Goal: Information Seeking & Learning: Learn about a topic

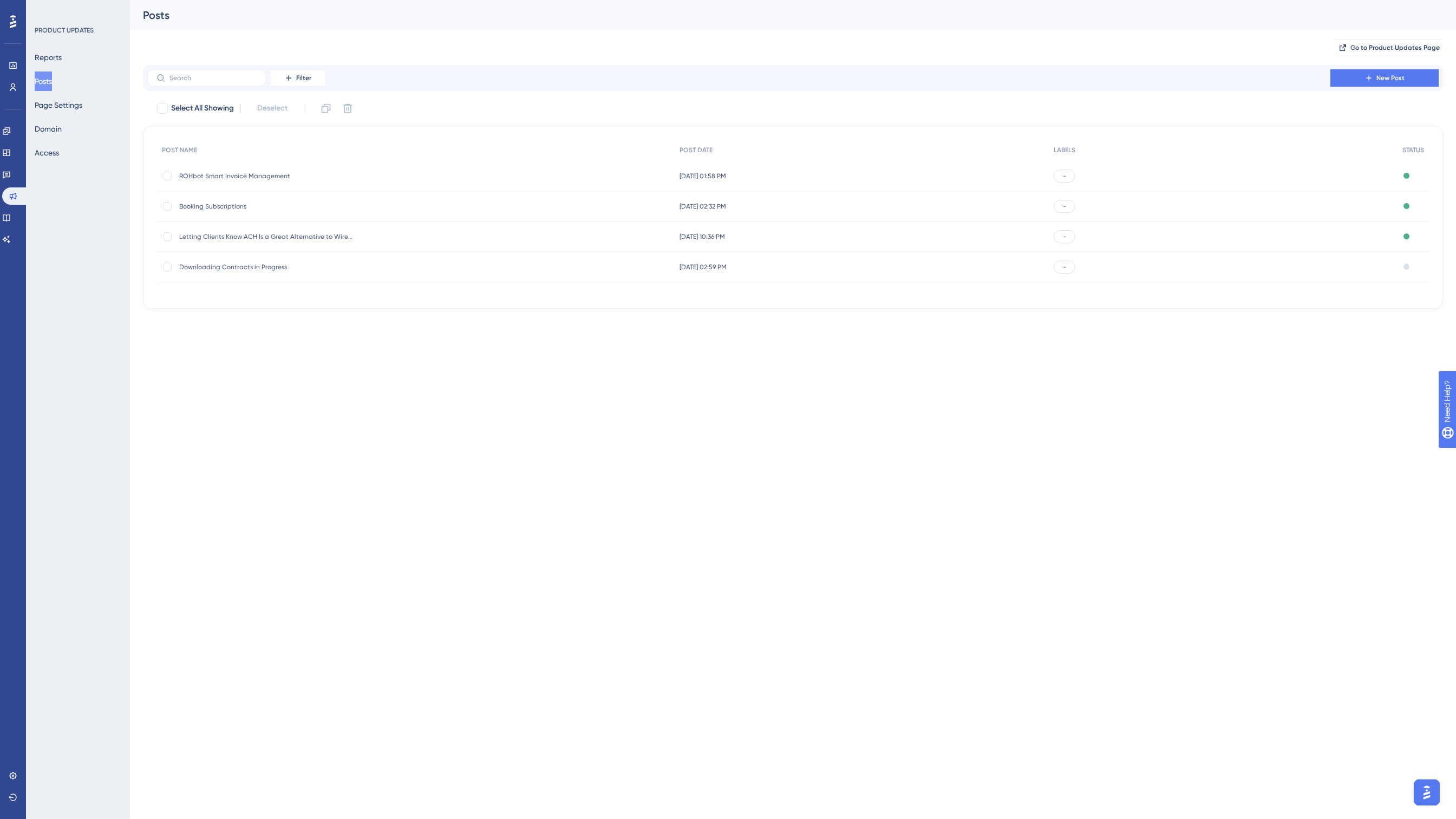
click at [248, 177] on span "ROHbot Smart Invoice Management" at bounding box center [266, 176] width 174 height 9
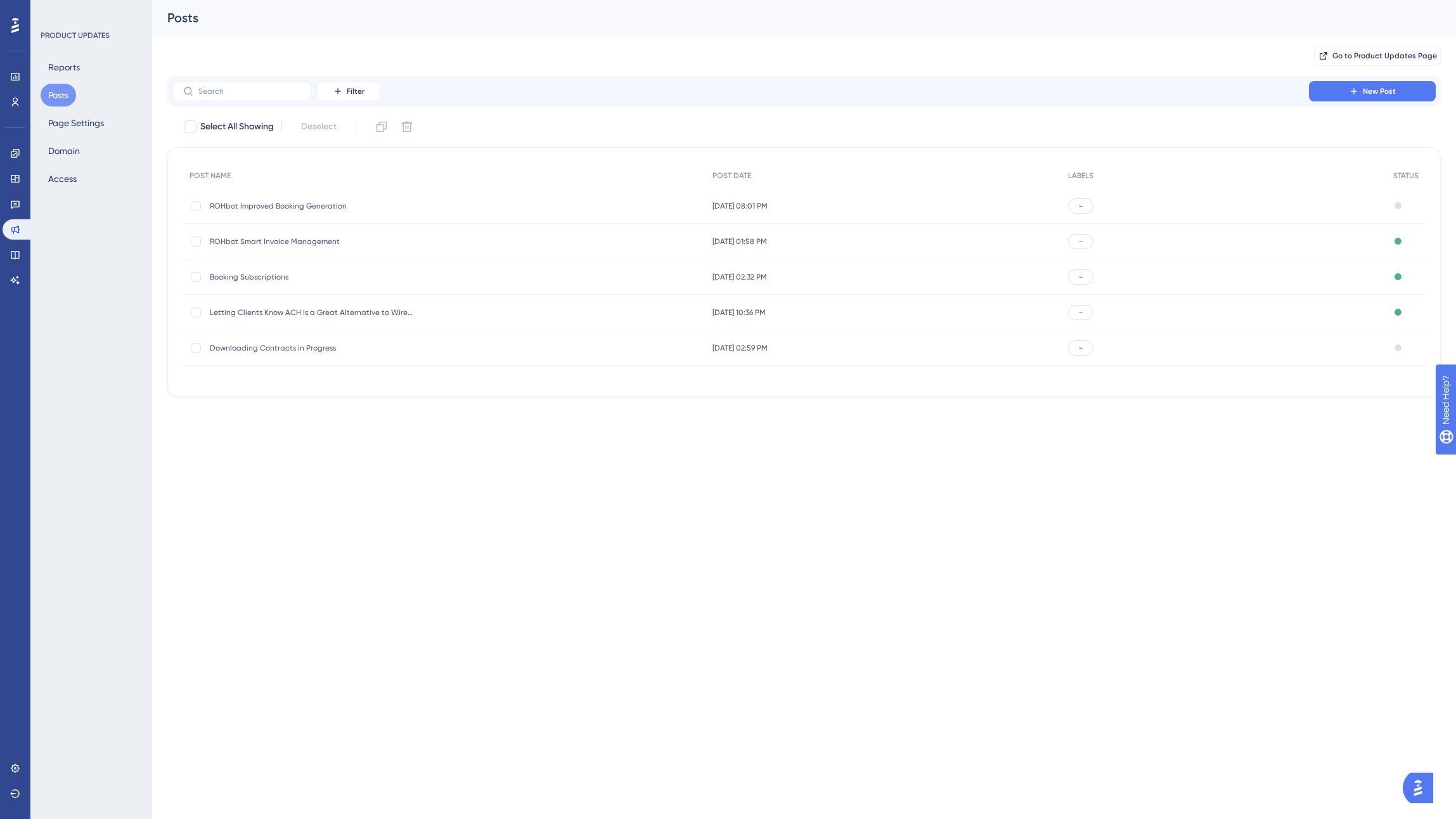
click at [315, 205] on span "ROHbot Improved Booking Generation" at bounding box center [311, 206] width 203 height 10
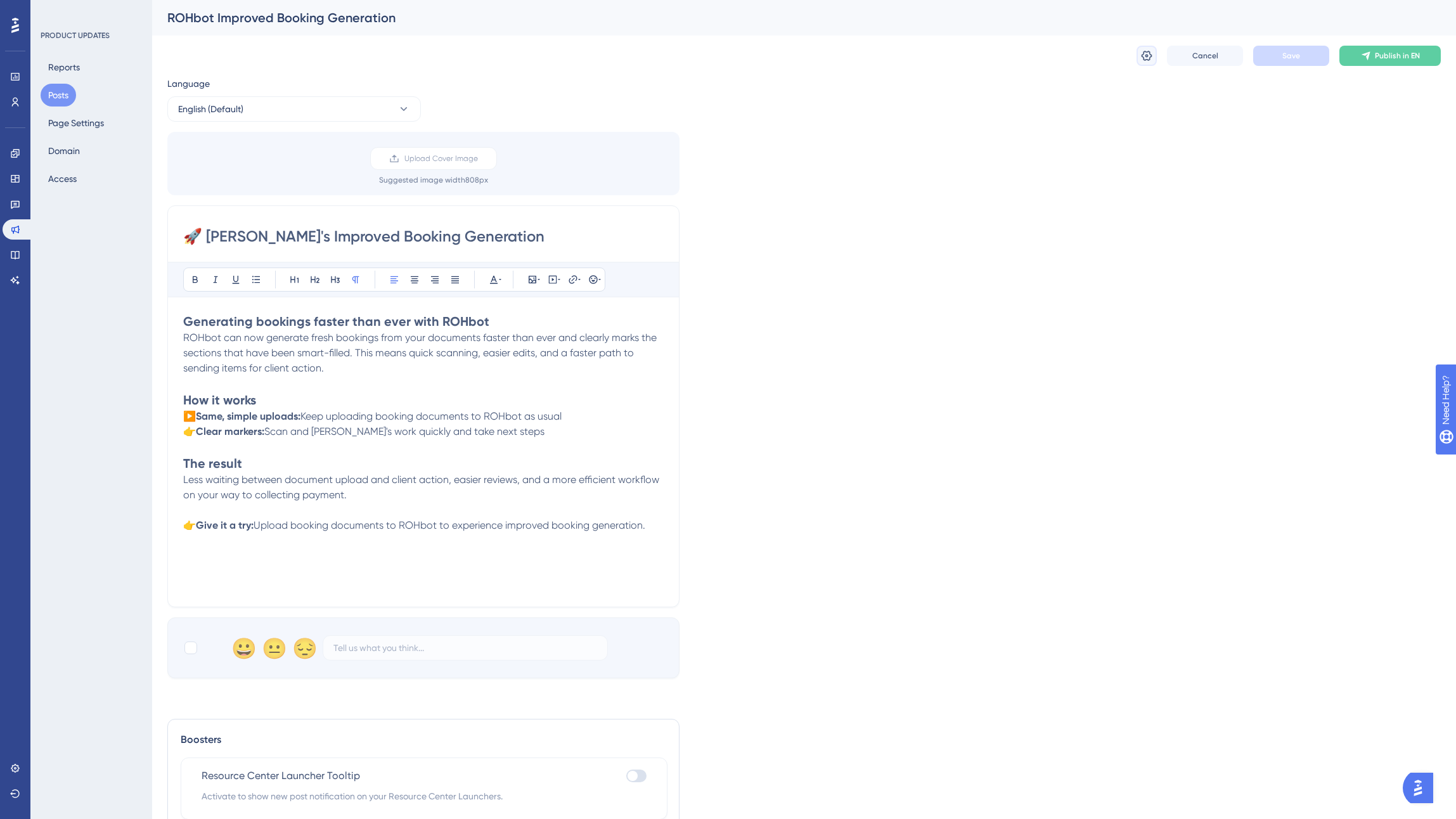
click at [1147, 57] on icon at bounding box center [1146, 55] width 13 height 13
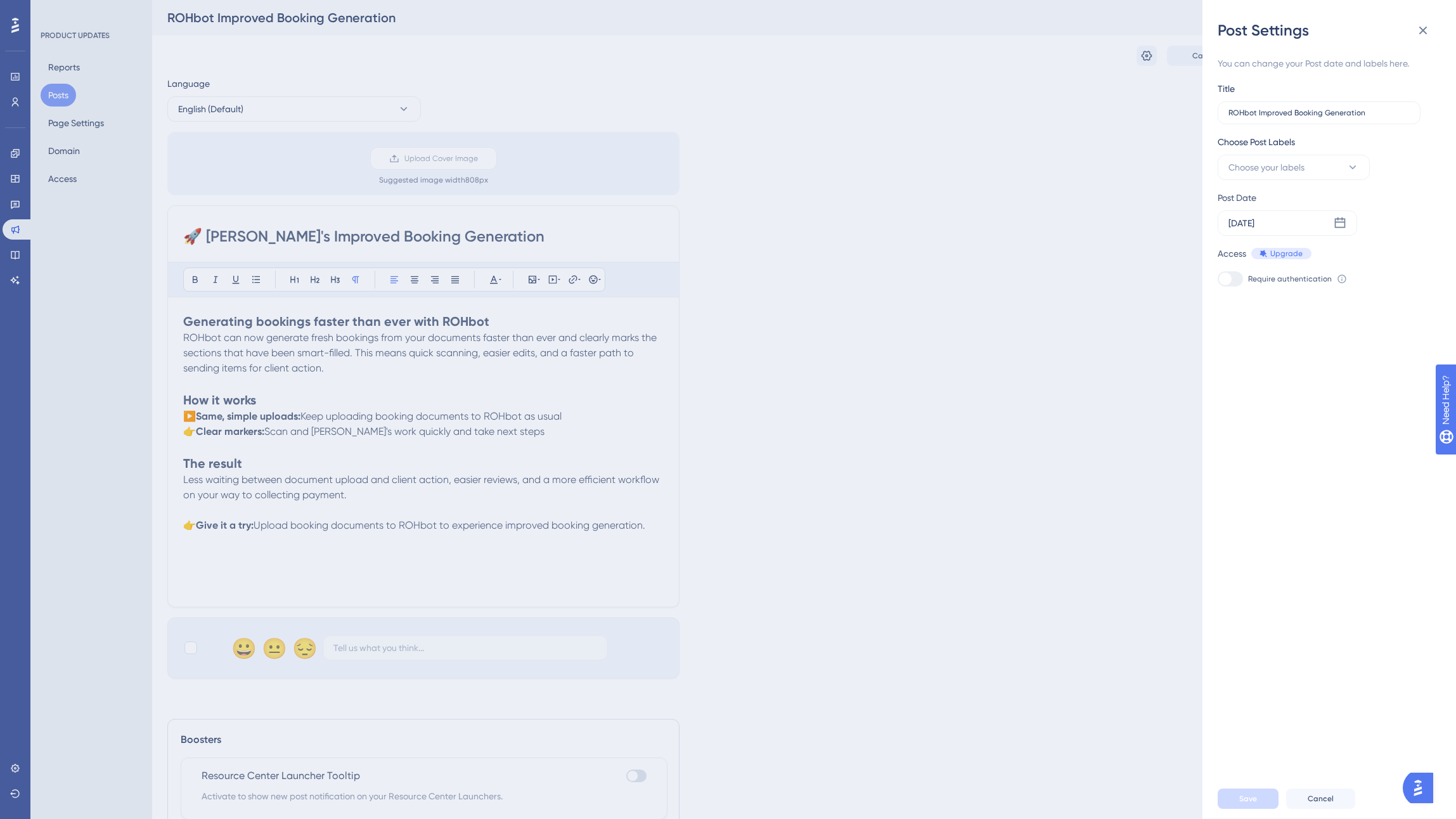
click at [795, 382] on div "Post Settings You can change your Post date and labels here. Title ROHbot Impro…" at bounding box center [728, 409] width 1456 height 819
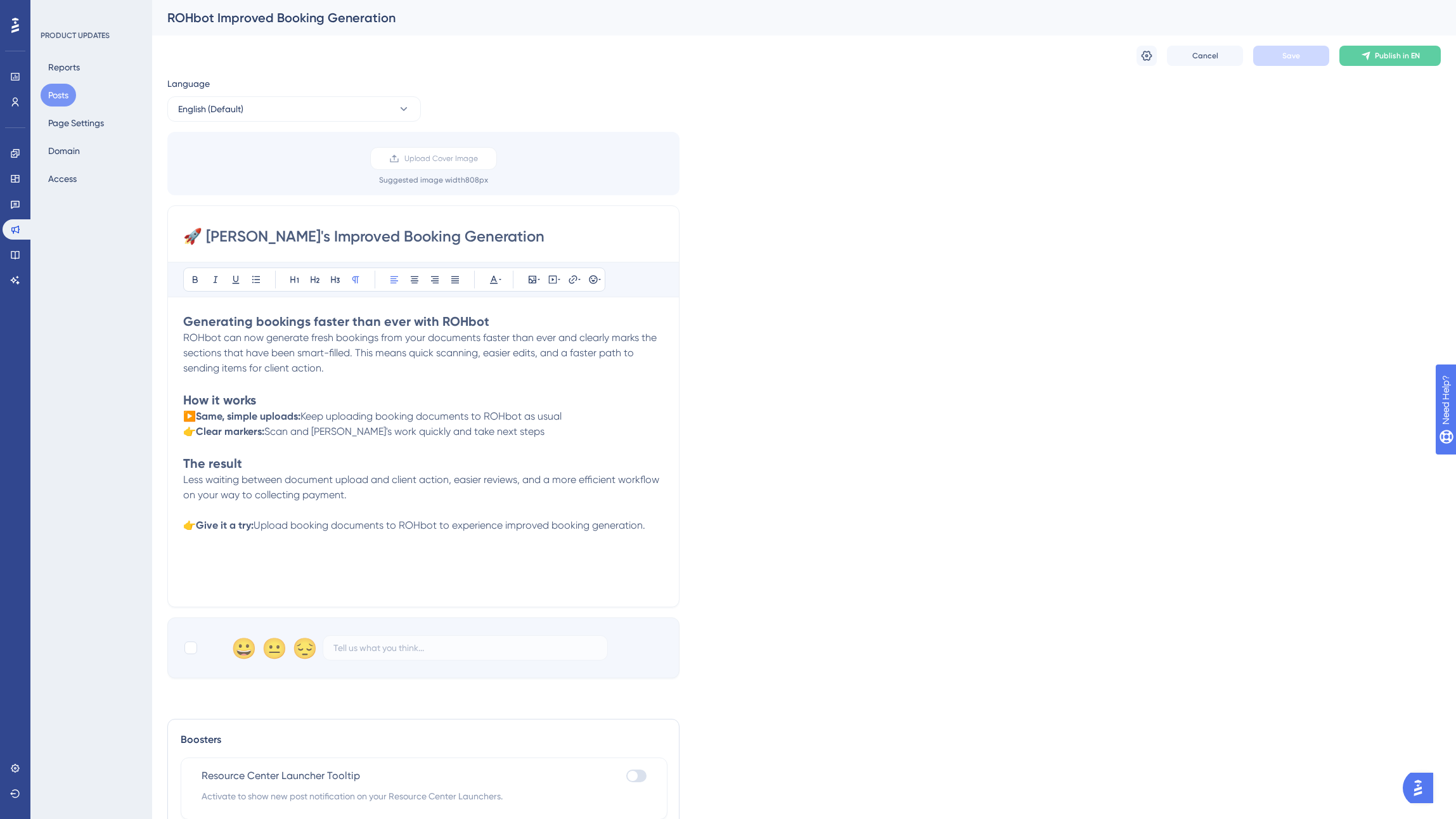
click at [334, 332] on span "ROHbot can now generate fresh bookings from your documents faster than ever and…" at bounding box center [421, 353] width 476 height 42
click at [566, 436] on p "👉 Clear markers: Scan and adjust ROHbot's work quickly and take next steps" at bounding box center [423, 432] width 480 height 15
click at [583, 420] on p "▶️ Same, simple uploads: Keep uploading booking documents to ROHbot as usual" at bounding box center [423, 417] width 480 height 15
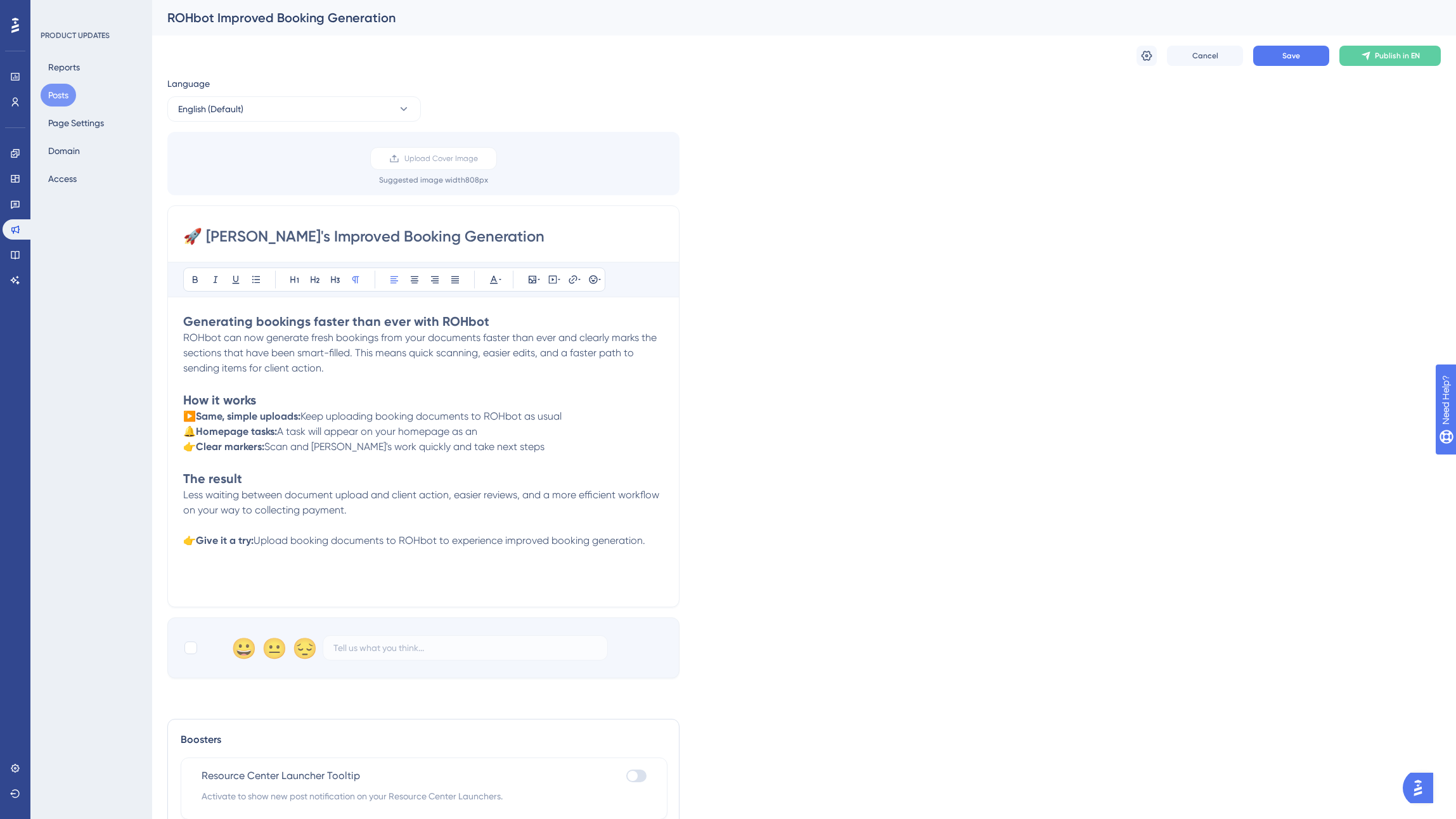
click at [281, 428] on span "A task will appear on your homepage as an" at bounding box center [377, 432] width 200 height 12
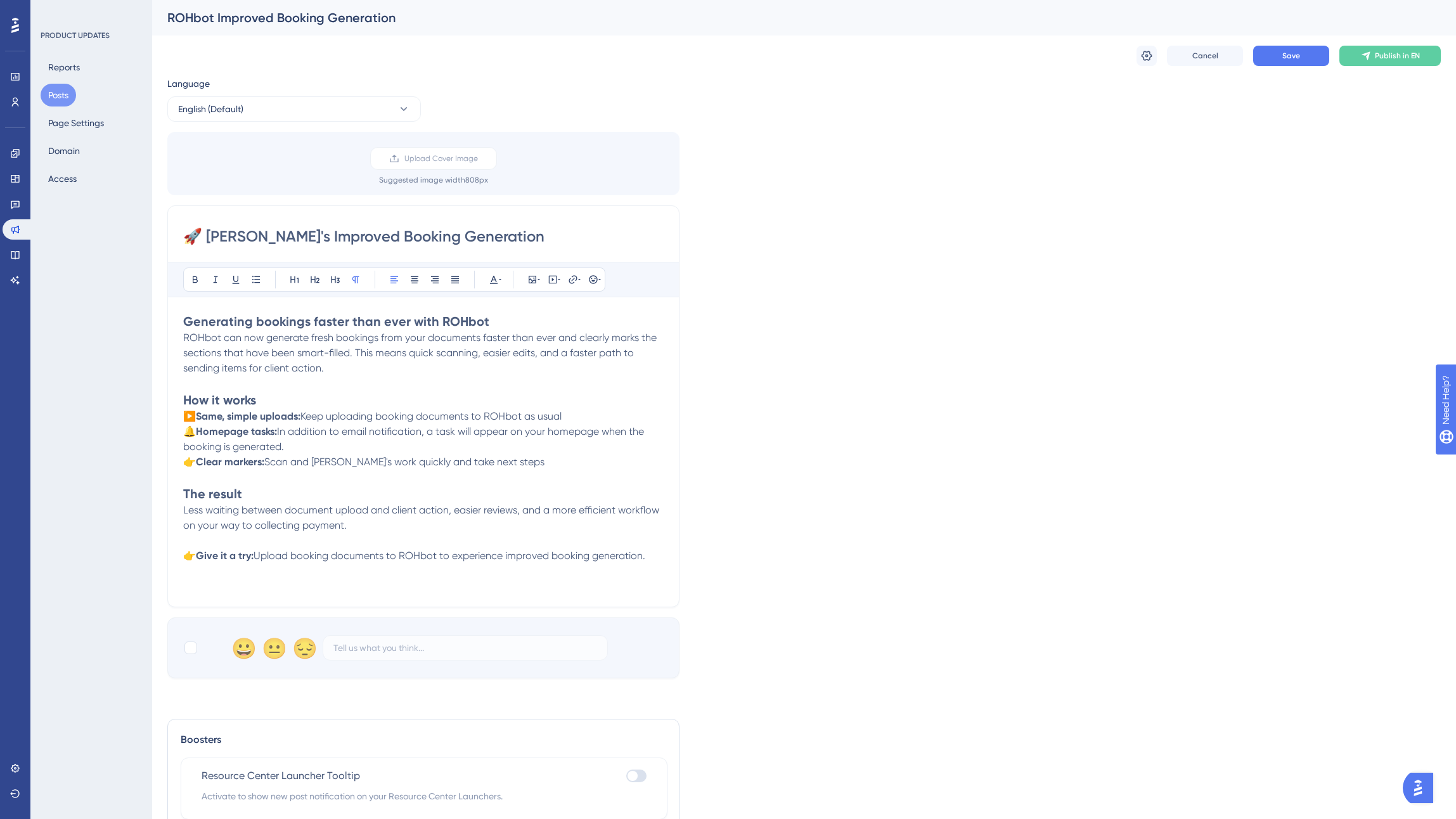
click at [588, 436] on span "In addition to email notification, a task will appear on your homepage when the…" at bounding box center [414, 439] width 463 height 27
click at [591, 426] on span "In addition to email notification, a task will appear on your homepage when the…" at bounding box center [414, 439] width 463 height 27
click at [585, 417] on p "▶️ Same, simple uploads: Keep uploading booking documents to ROHbot as usual" at bounding box center [423, 417] width 480 height 15
click at [564, 461] on p "👉 Clear markers: Scan and adjust ROHbot's work quickly and take next steps" at bounding box center [423, 462] width 480 height 15
click at [538, 435] on span "In addition to email notification, a task will appear on your homepage when the…" at bounding box center [414, 439] width 463 height 27
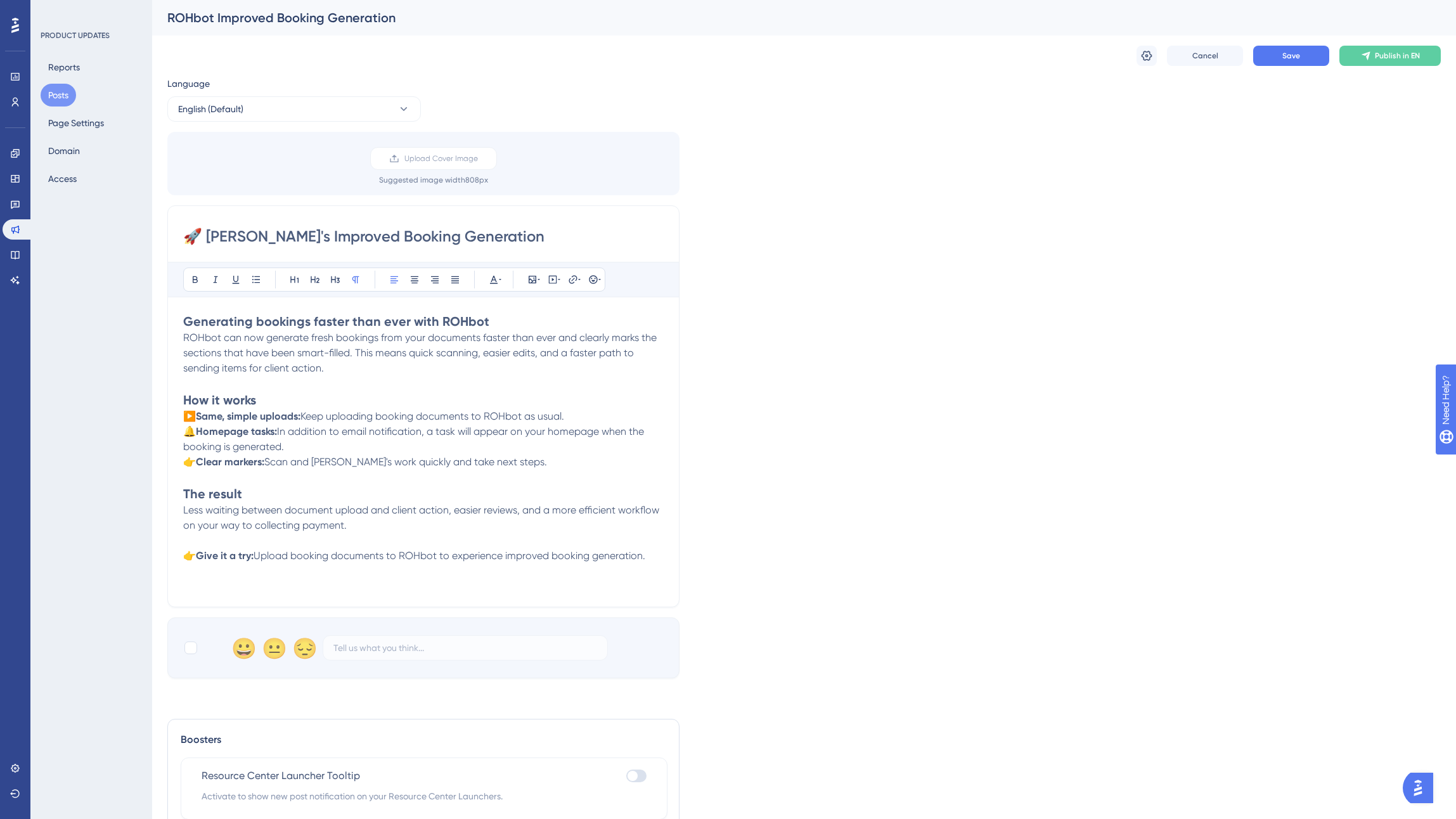
click at [566, 458] on p "👉 Clear markers: Scan and adjust ROHbot's work quickly and take next steps." at bounding box center [423, 462] width 480 height 15
click at [357, 351] on span "ROHbot can now generate fresh bookings from your documents faster than ever and…" at bounding box center [421, 353] width 476 height 42
click at [584, 336] on span "ROHbot can now generate fresh bookings from your documents faster than ever and…" at bounding box center [421, 353] width 476 height 42
click at [533, 356] on span "ROHbot can now generate fresh bookings from your documents faster than ever and…" at bounding box center [421, 353] width 476 height 42
drag, startPoint x: 532, startPoint y: 354, endPoint x: 356, endPoint y: 354, distance: 176.0
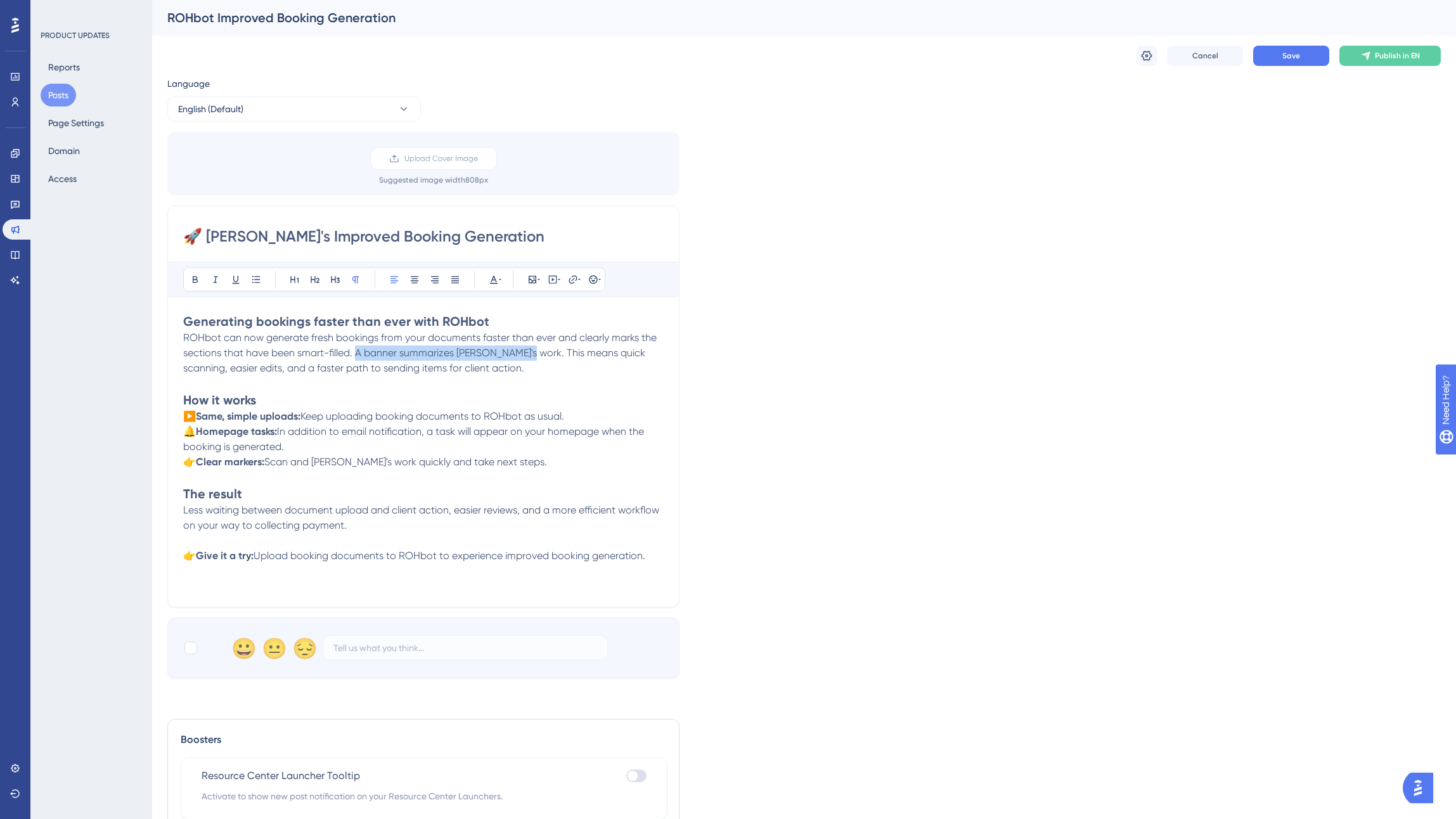
click at [356, 354] on span "ROHbot can now generate fresh bookings from your documents faster than ever and…" at bounding box center [421, 353] width 476 height 42
click at [393, 445] on p "🔔 Homepage tasks: In addition to email notification, a task will appear on your…" at bounding box center [423, 439] width 480 height 30
drag, startPoint x: 438, startPoint y: 432, endPoint x: 279, endPoint y: 434, distance: 159.0
click at [279, 434] on p "🔔 Homepage tasks: In addition to email notification, a task will appear on your…" at bounding box center [423, 439] width 480 height 30
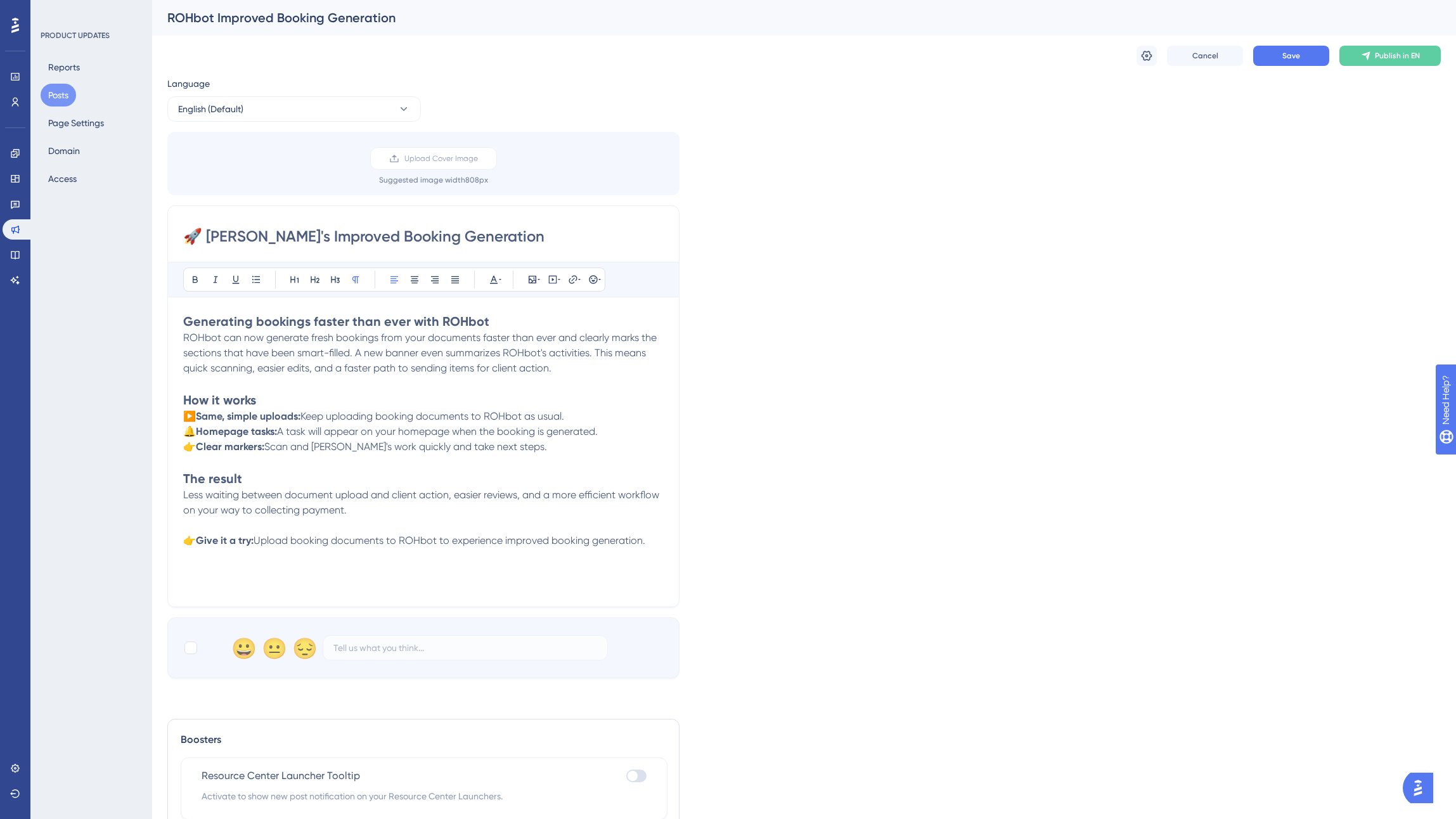
click at [393, 443] on span "Scan and [PERSON_NAME]'s work quickly and take next steps." at bounding box center [405, 447] width 282 height 12
click at [1286, 51] on span "Save" at bounding box center [1291, 55] width 18 height 10
click at [914, 209] on div "Language English (Default) Upload Cover Image Suggested image width 808 px 🚀 RO…" at bounding box center [804, 377] width 1273 height 602
